Goal: Task Accomplishment & Management: Manage account settings

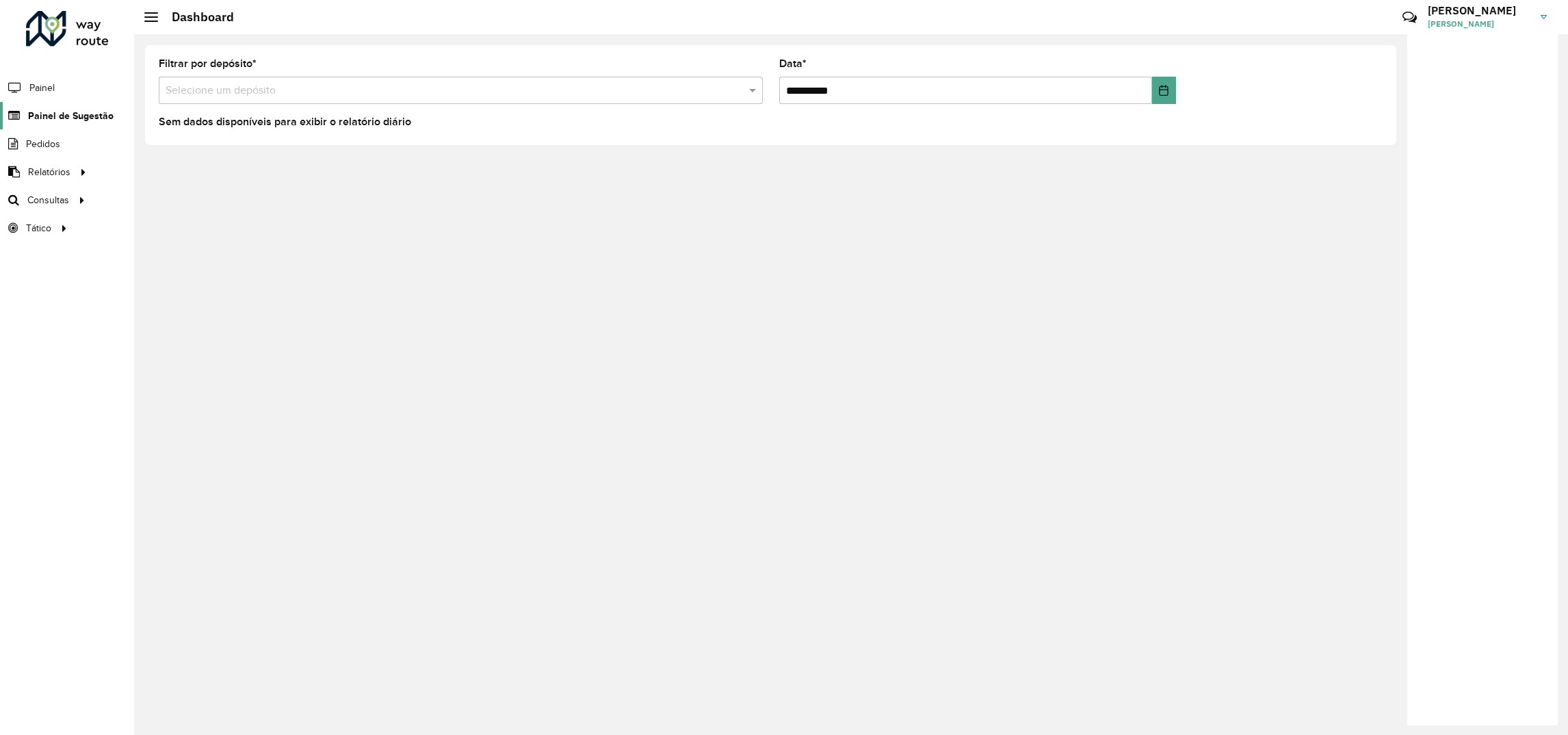
click at [82, 118] on span "Painel de Sugestão" at bounding box center [71, 115] width 85 height 14
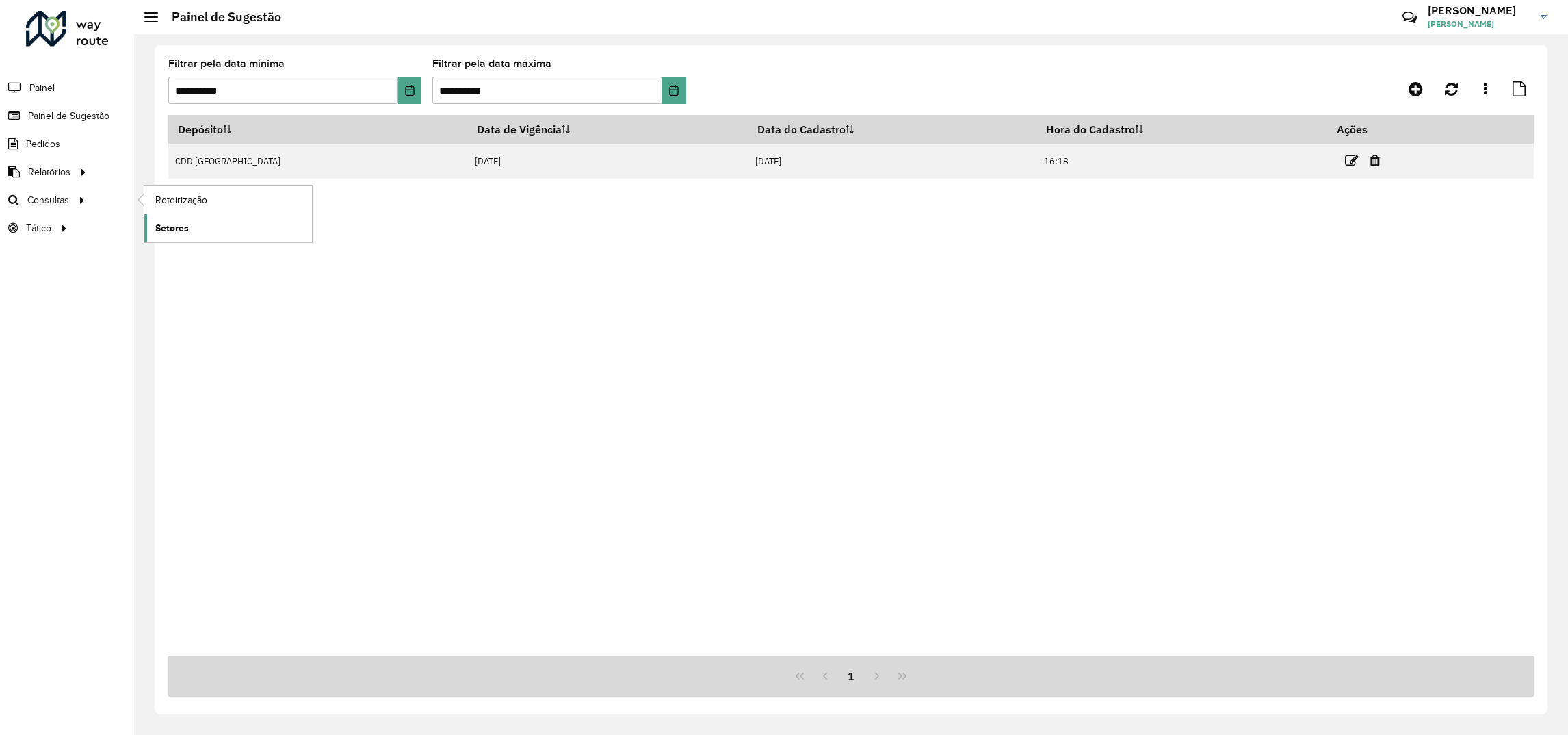
click at [181, 223] on span "Setores" at bounding box center [172, 227] width 33 height 14
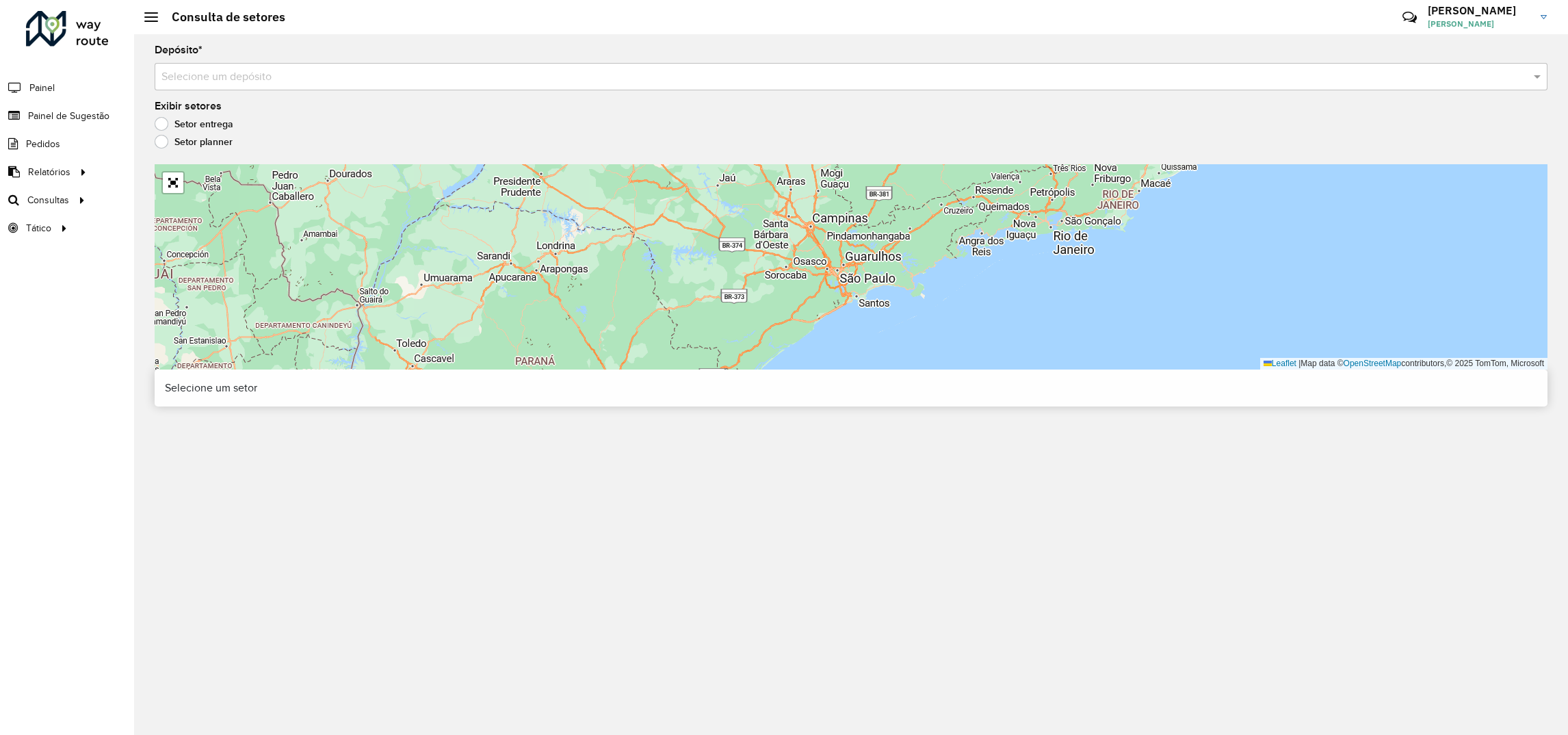
click at [725, 76] on input "text" at bounding box center [837, 77] width 1352 height 17
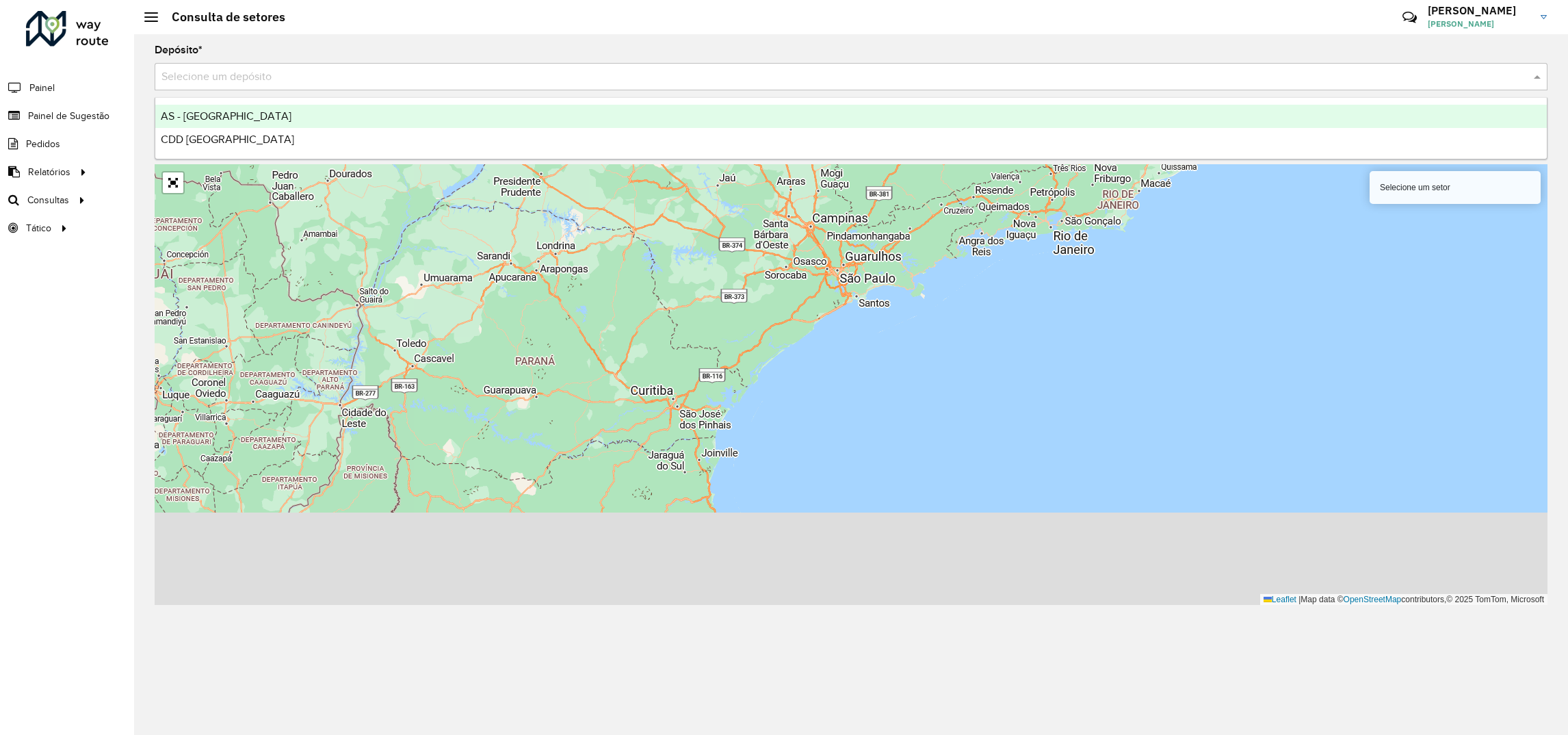
click at [218, 117] on span "AS - [GEOGRAPHIC_DATA]" at bounding box center [225, 116] width 131 height 12
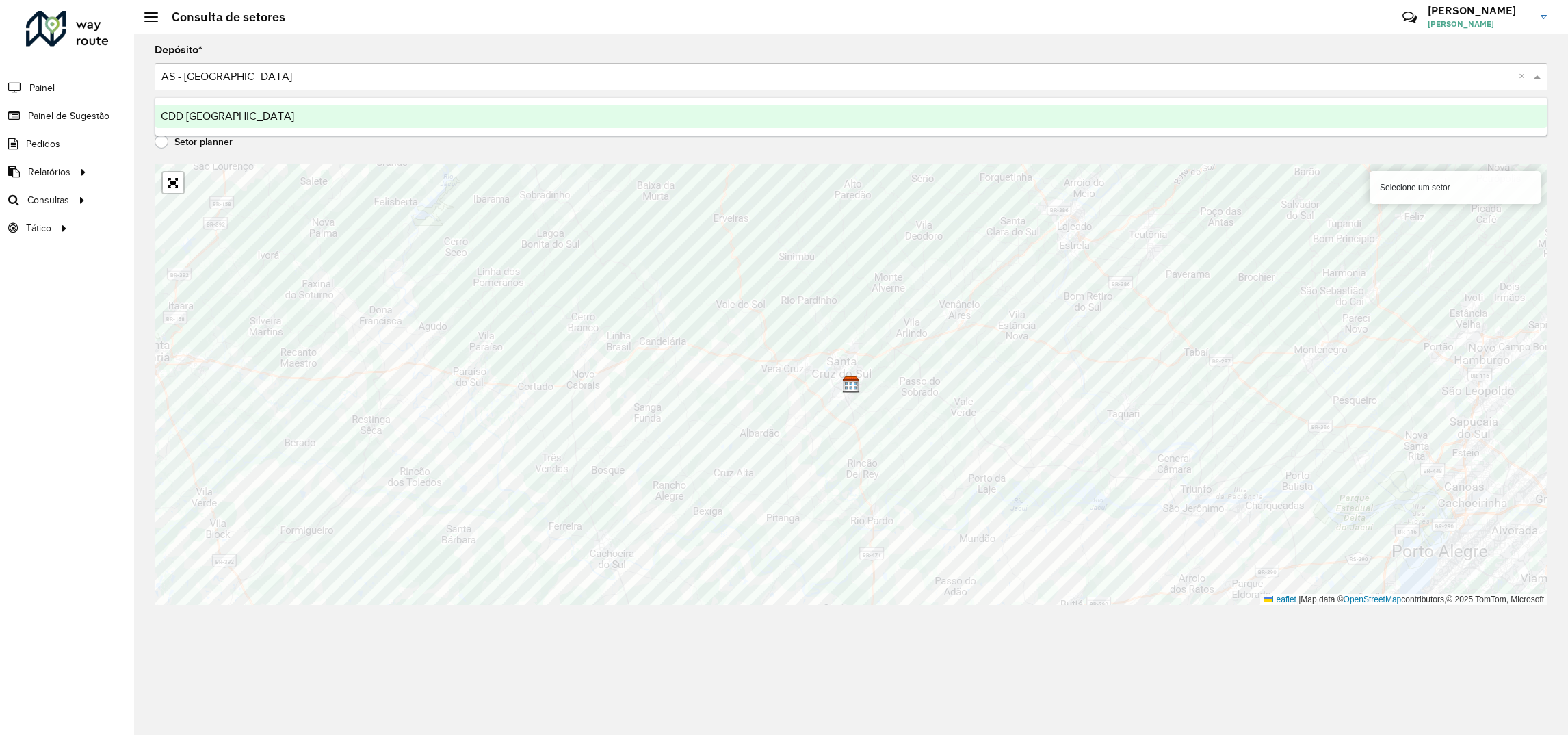
click at [235, 80] on input "text" at bounding box center [837, 77] width 1352 height 17
click at [209, 110] on span "CDD [GEOGRAPHIC_DATA]" at bounding box center [227, 116] width 134 height 12
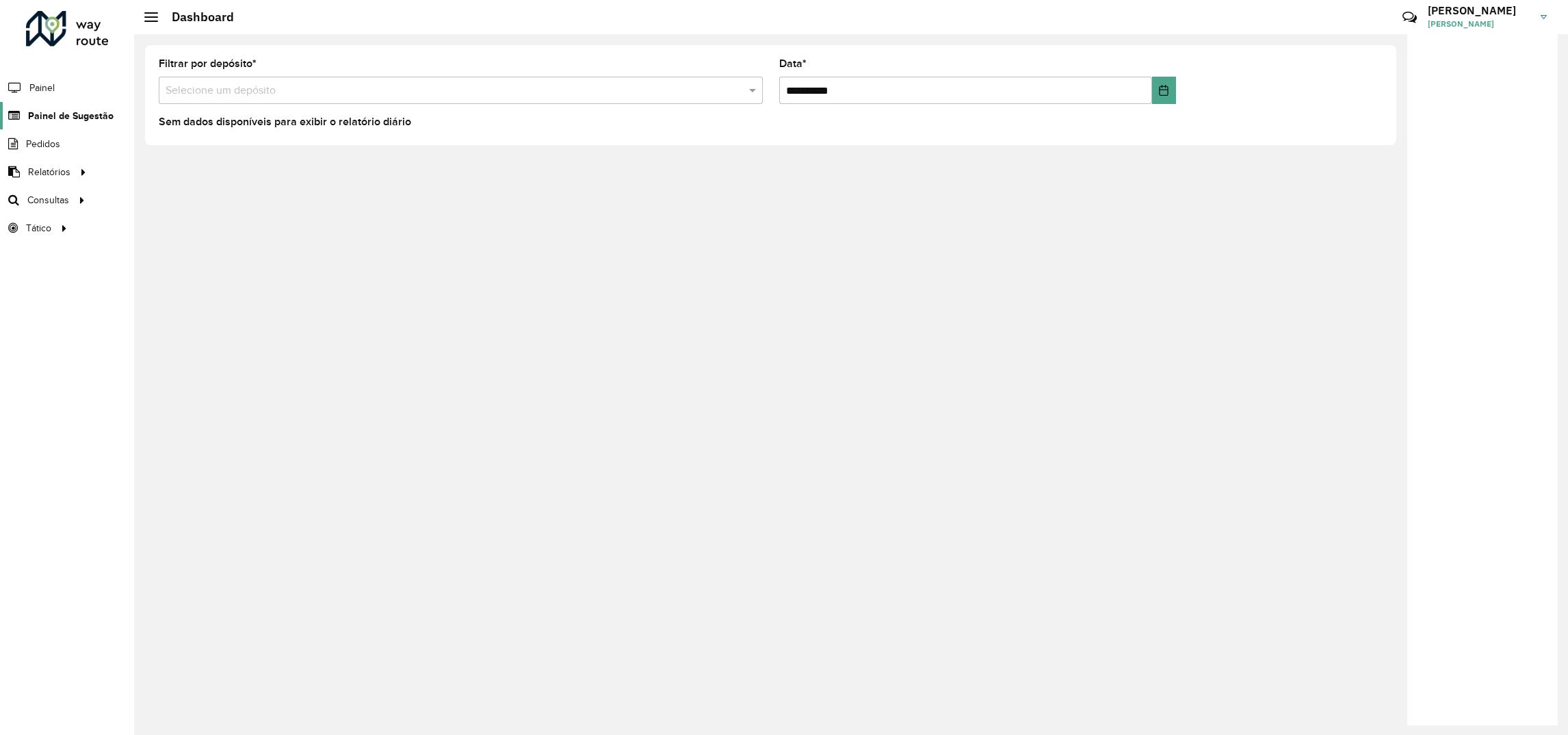
click at [55, 120] on span "Painel de Sugestão" at bounding box center [71, 115] width 85 height 14
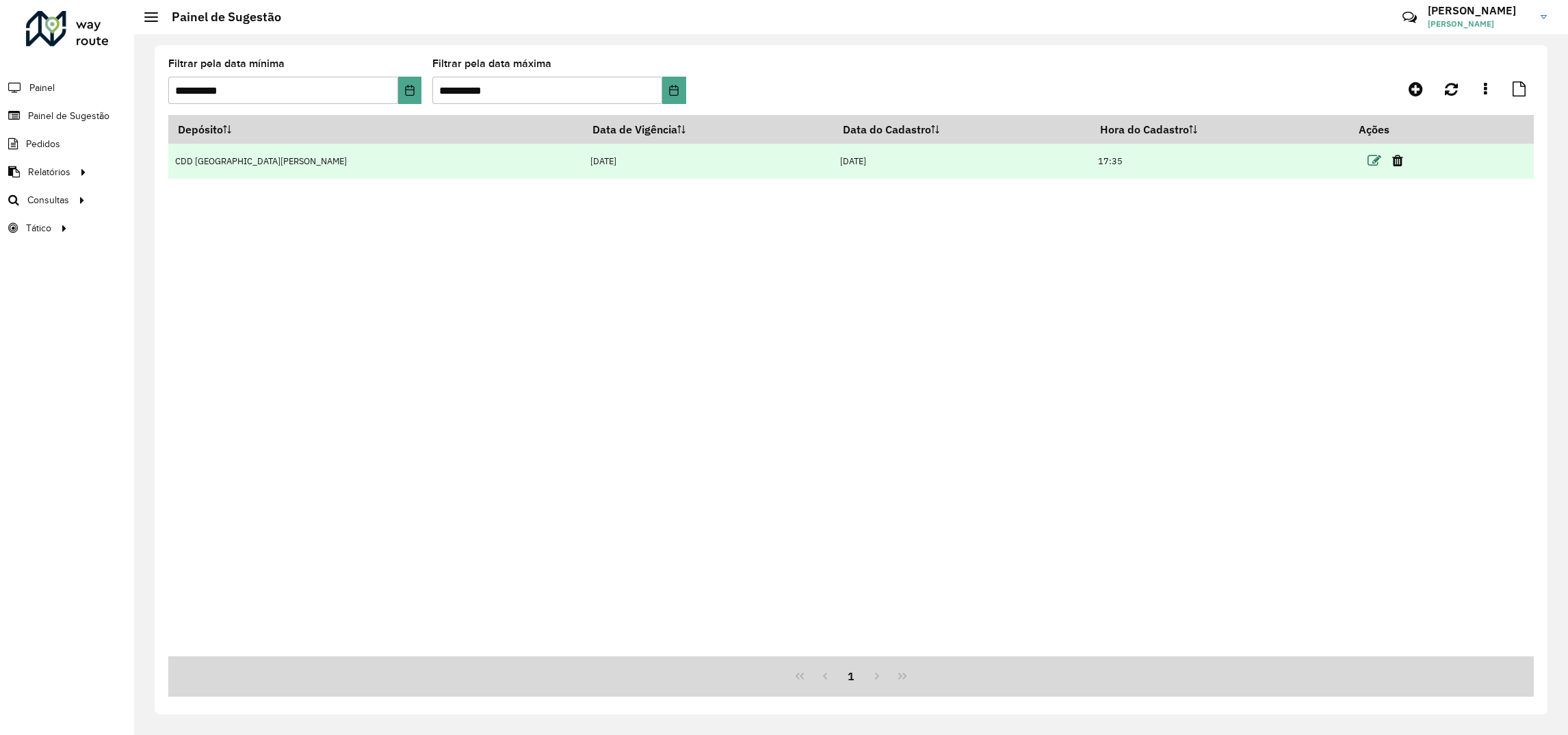
click at [1368, 161] on icon at bounding box center [1374, 161] width 14 height 14
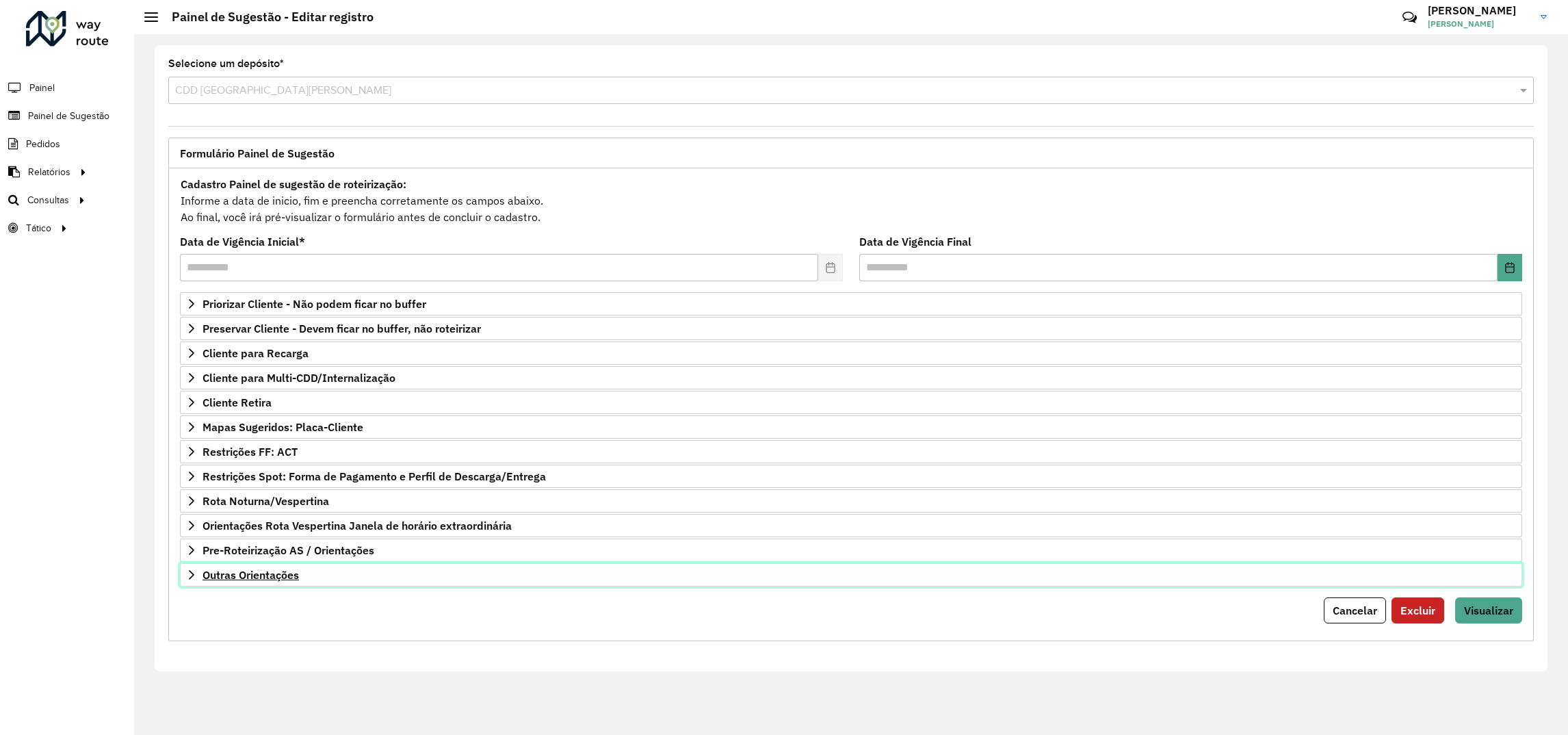
click at [264, 578] on span "Outras Orientações" at bounding box center [251, 574] width 96 height 11
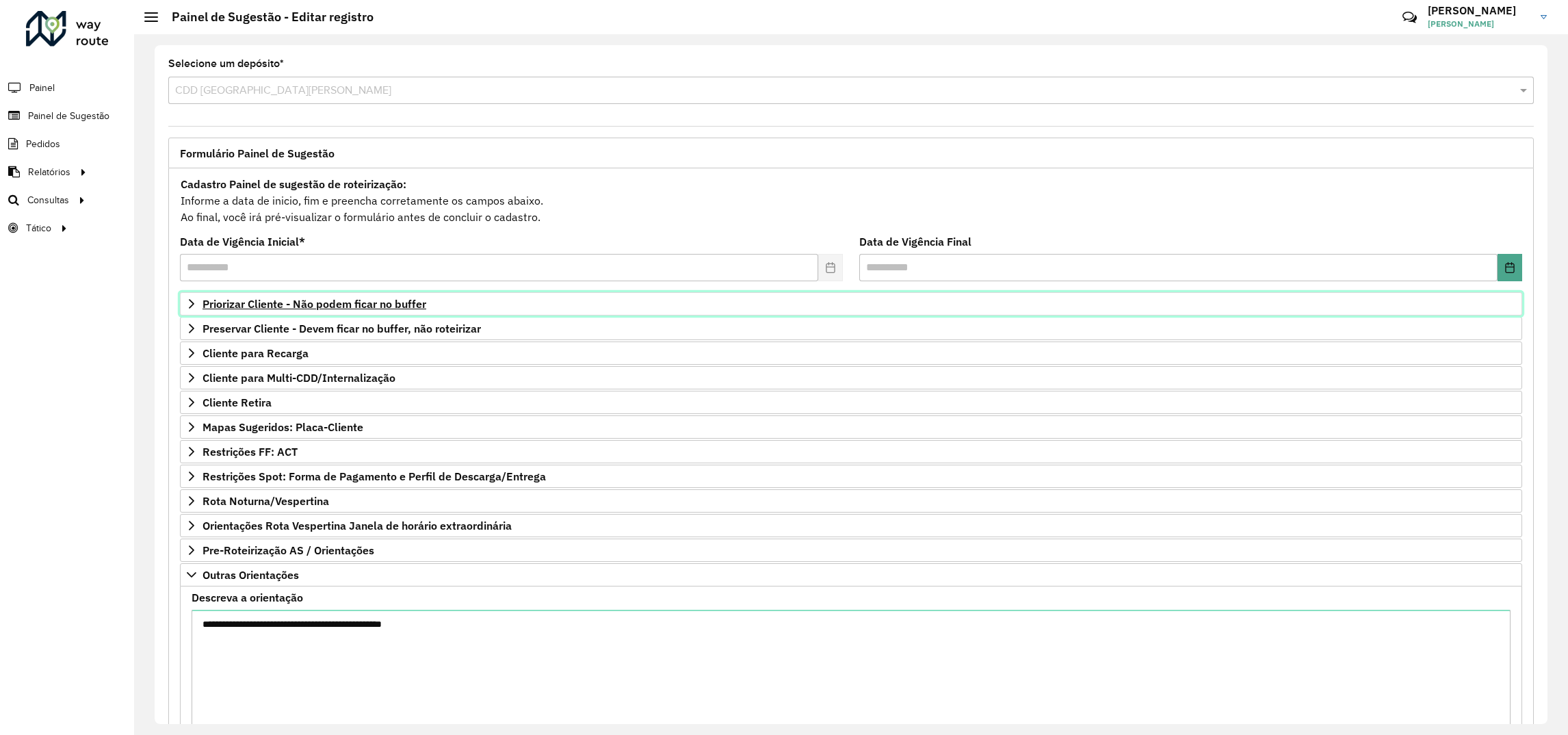
click at [264, 296] on link "Priorizar Cliente - Não podem ficar no buffer" at bounding box center [851, 303] width 1343 height 23
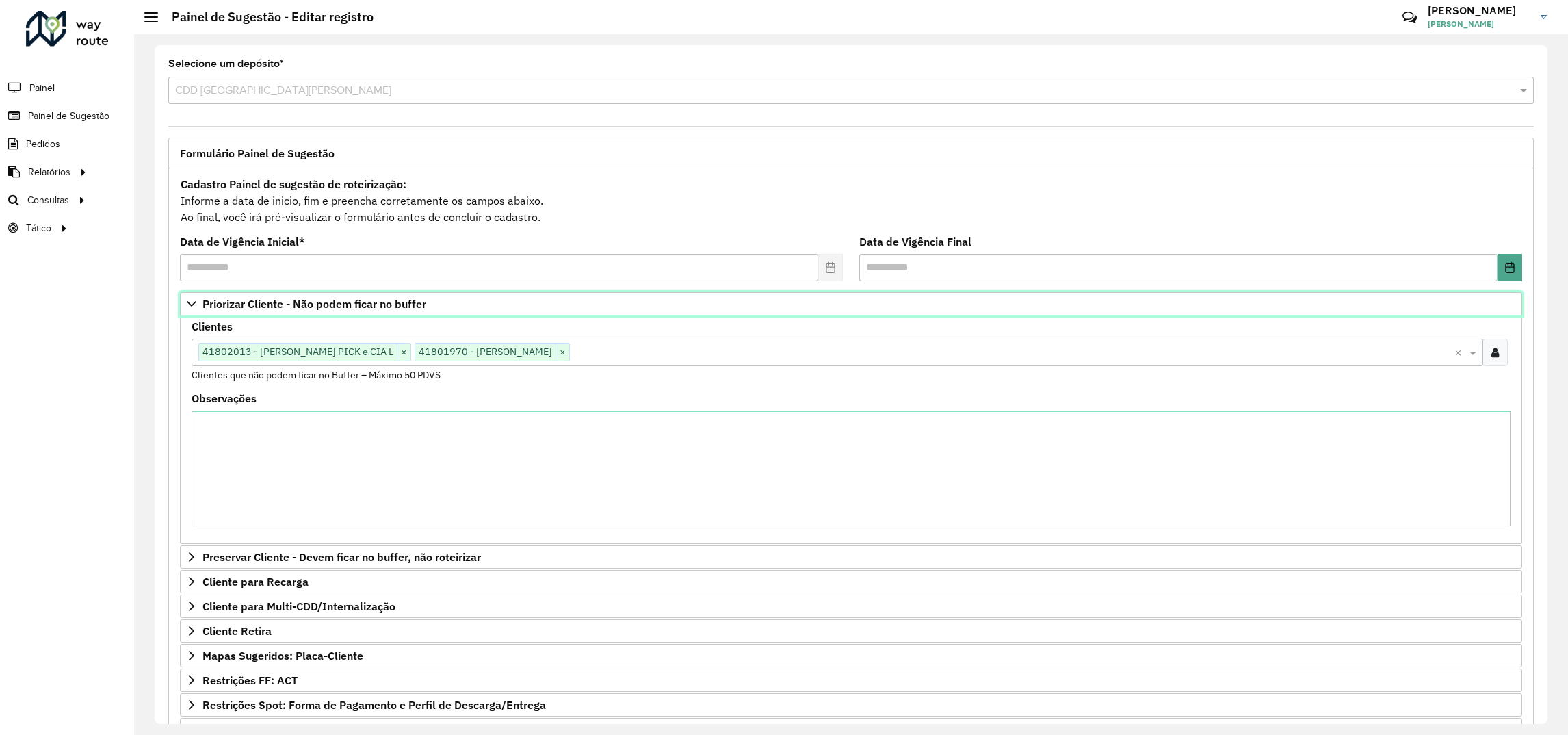
click at [187, 306] on icon at bounding box center [192, 303] width 11 height 11
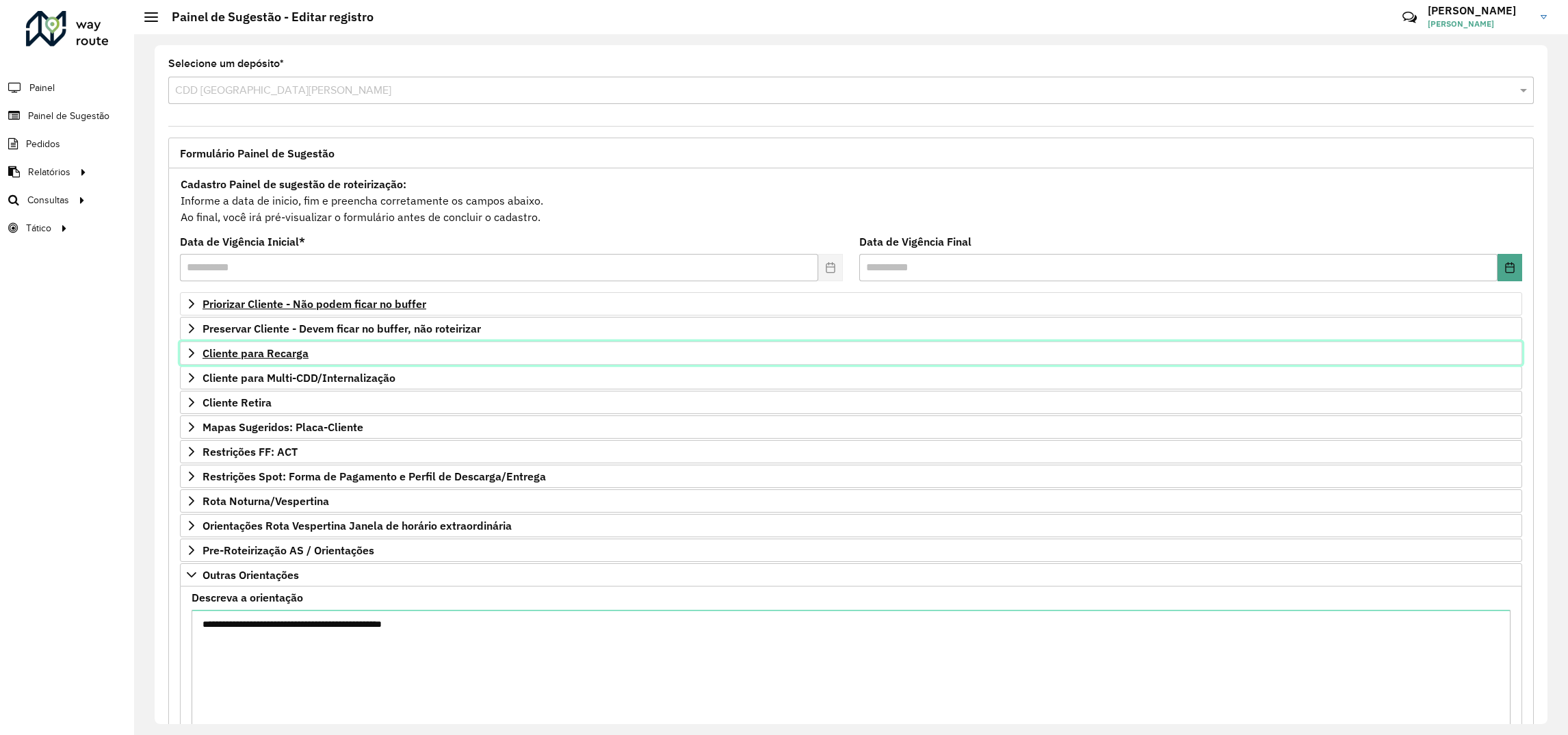
click at [289, 354] on span "Cliente para Recarga" at bounding box center [255, 354] width 106 height 11
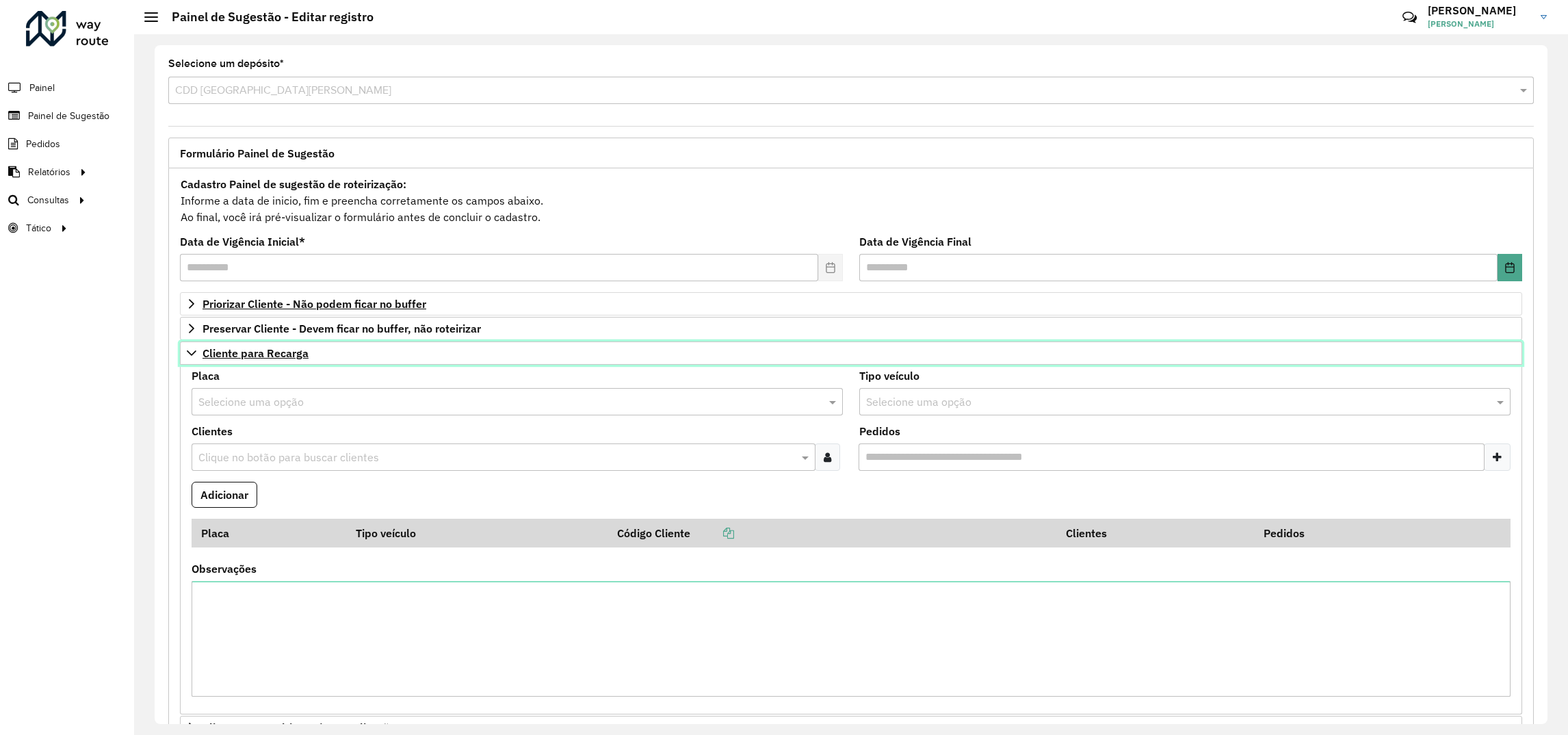
click at [272, 353] on span "Cliente para Recarga" at bounding box center [255, 354] width 106 height 11
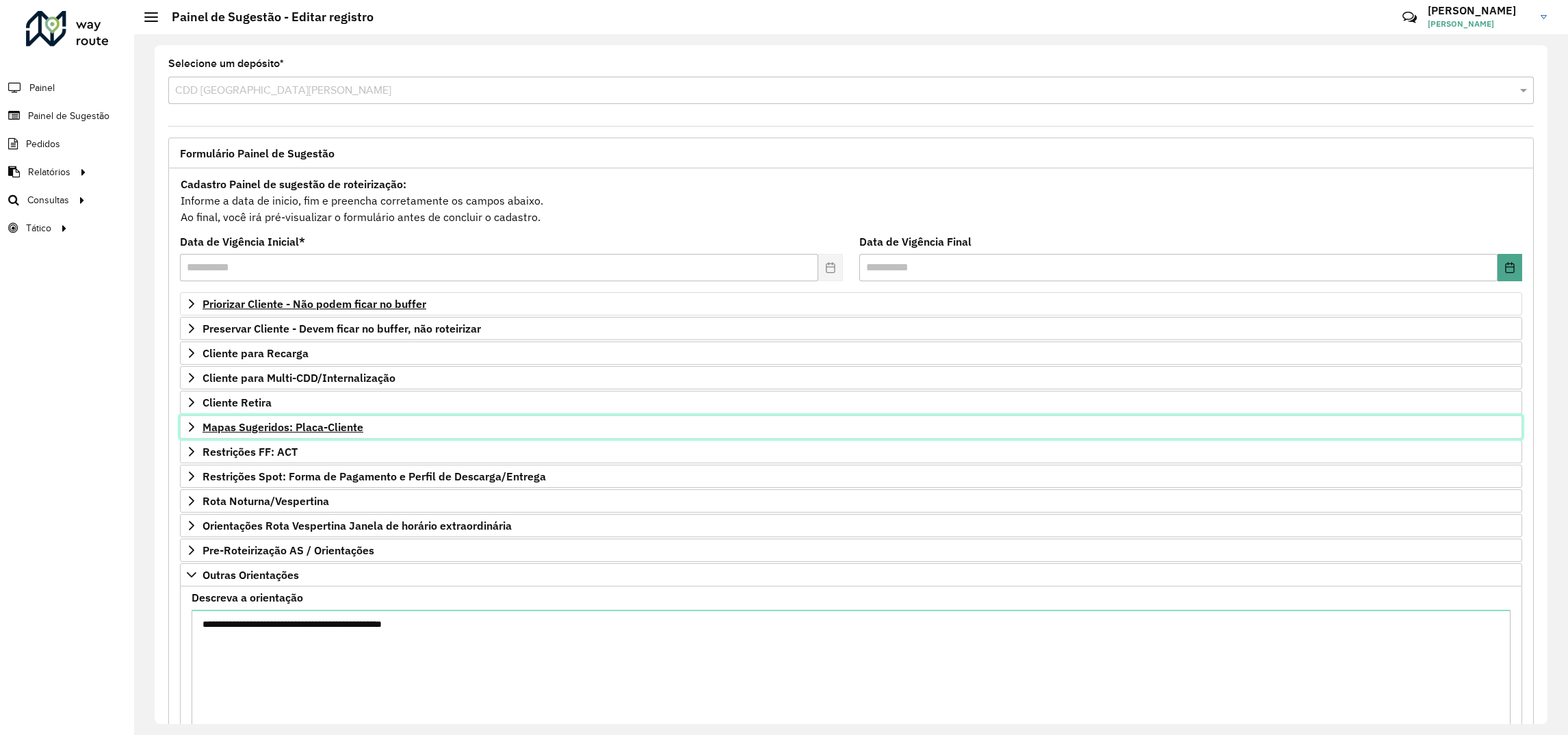
click at [280, 426] on span "Mapas Sugeridos: Placa-Cliente" at bounding box center [282, 427] width 161 height 11
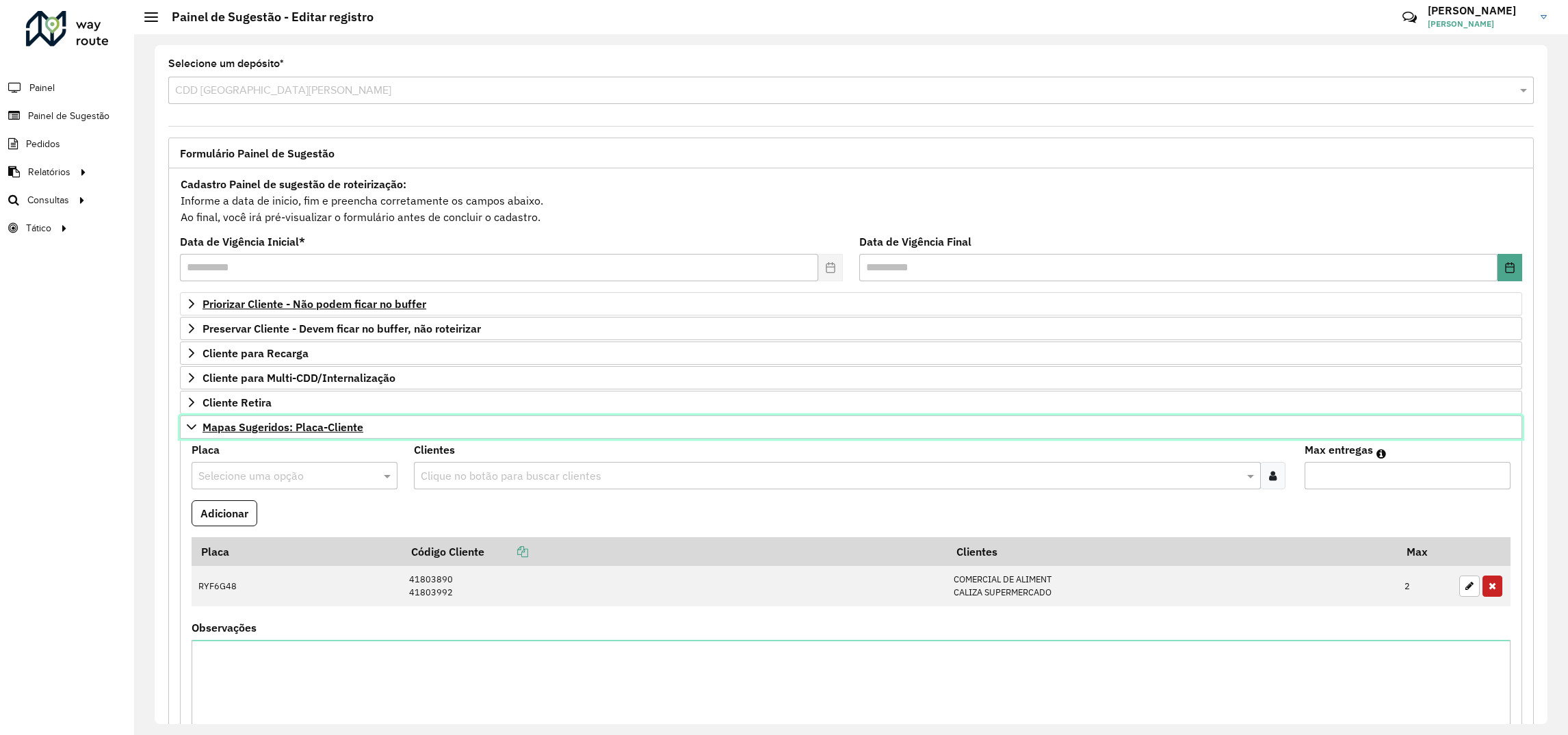
click at [198, 429] on link "Mapas Sugeridos: Placa-Cliente" at bounding box center [851, 427] width 1343 height 23
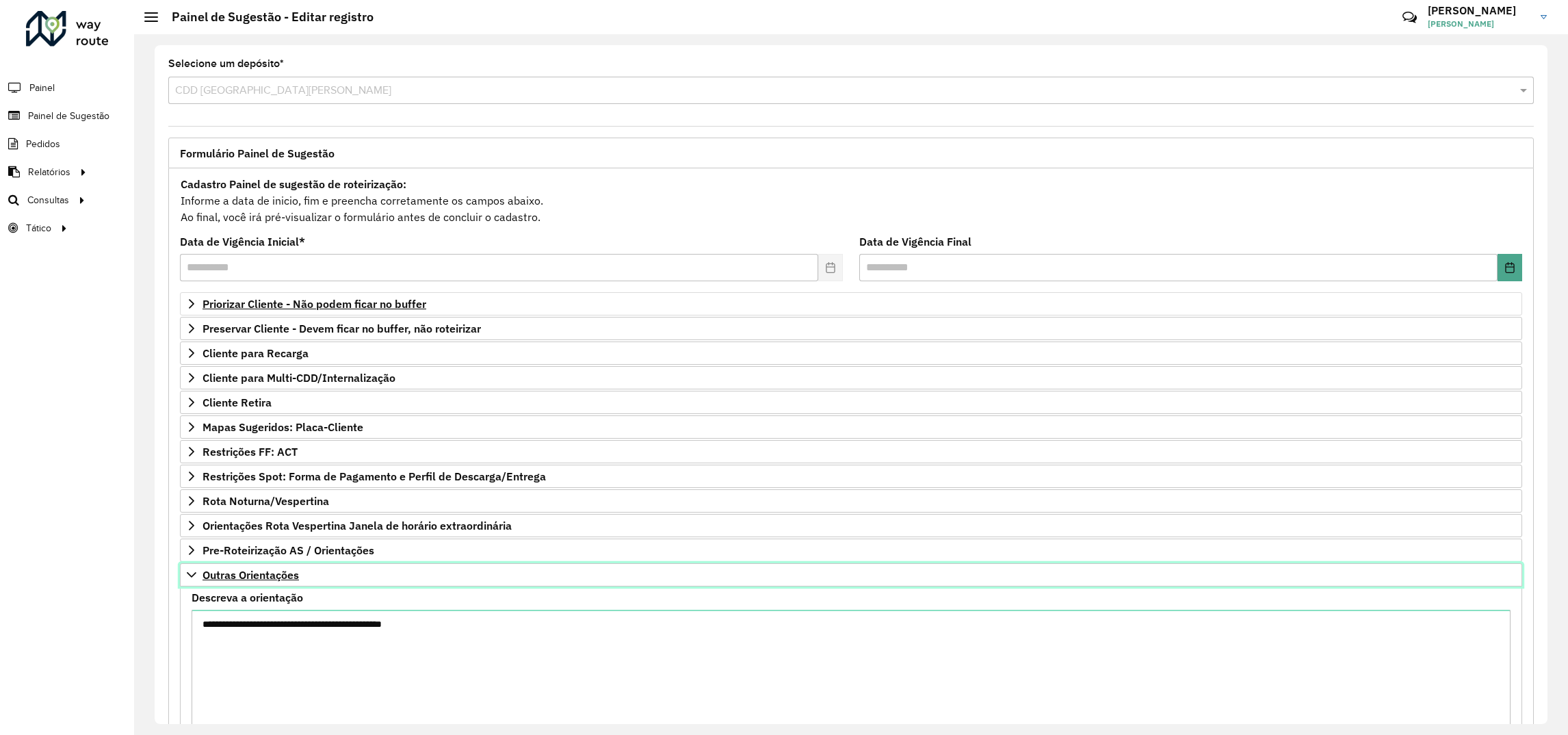
click at [194, 577] on icon at bounding box center [191, 574] width 9 height 6
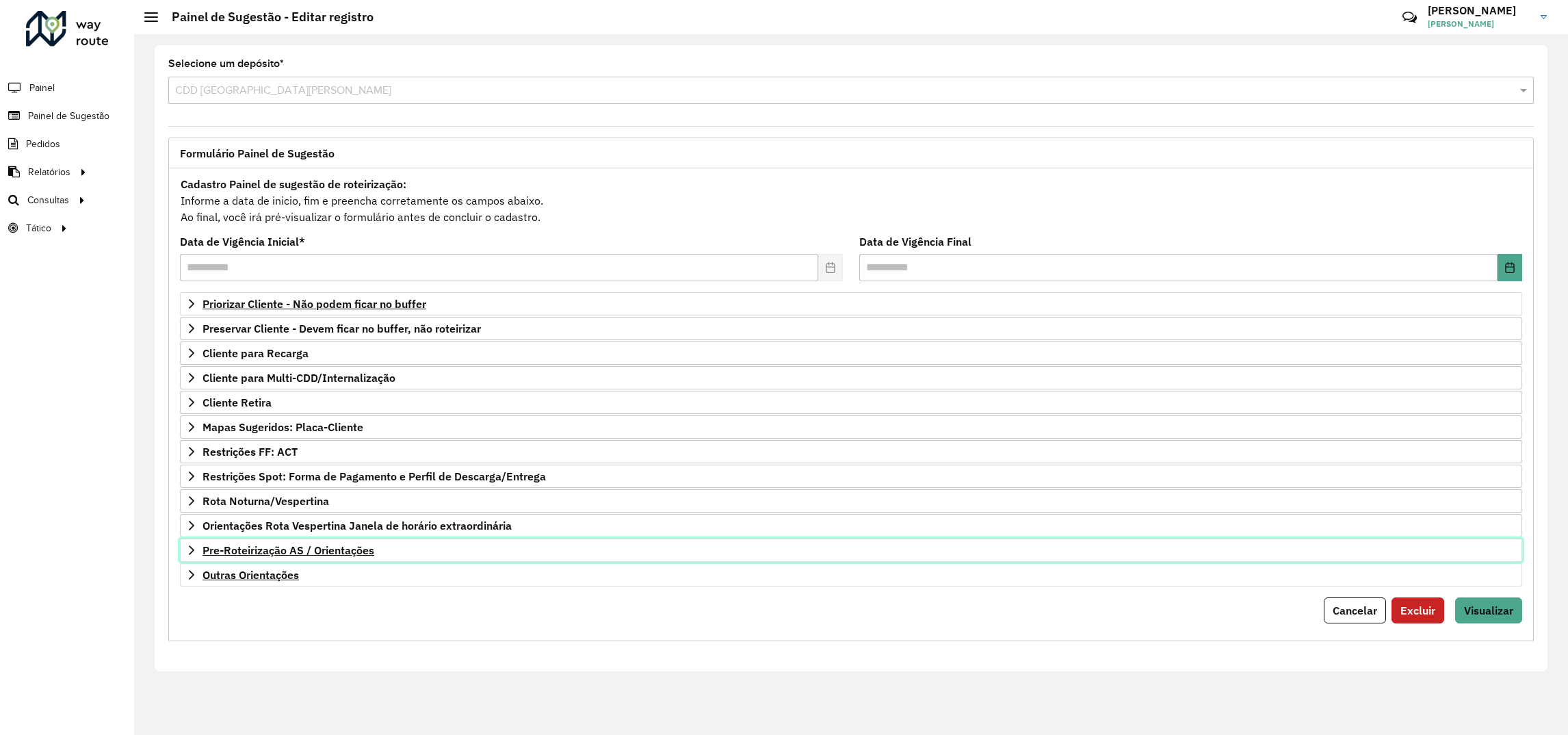
click at [223, 554] on span "Pre-Roteirização AS / Orientações" at bounding box center [288, 550] width 172 height 11
